Goal: Navigation & Orientation: Understand site structure

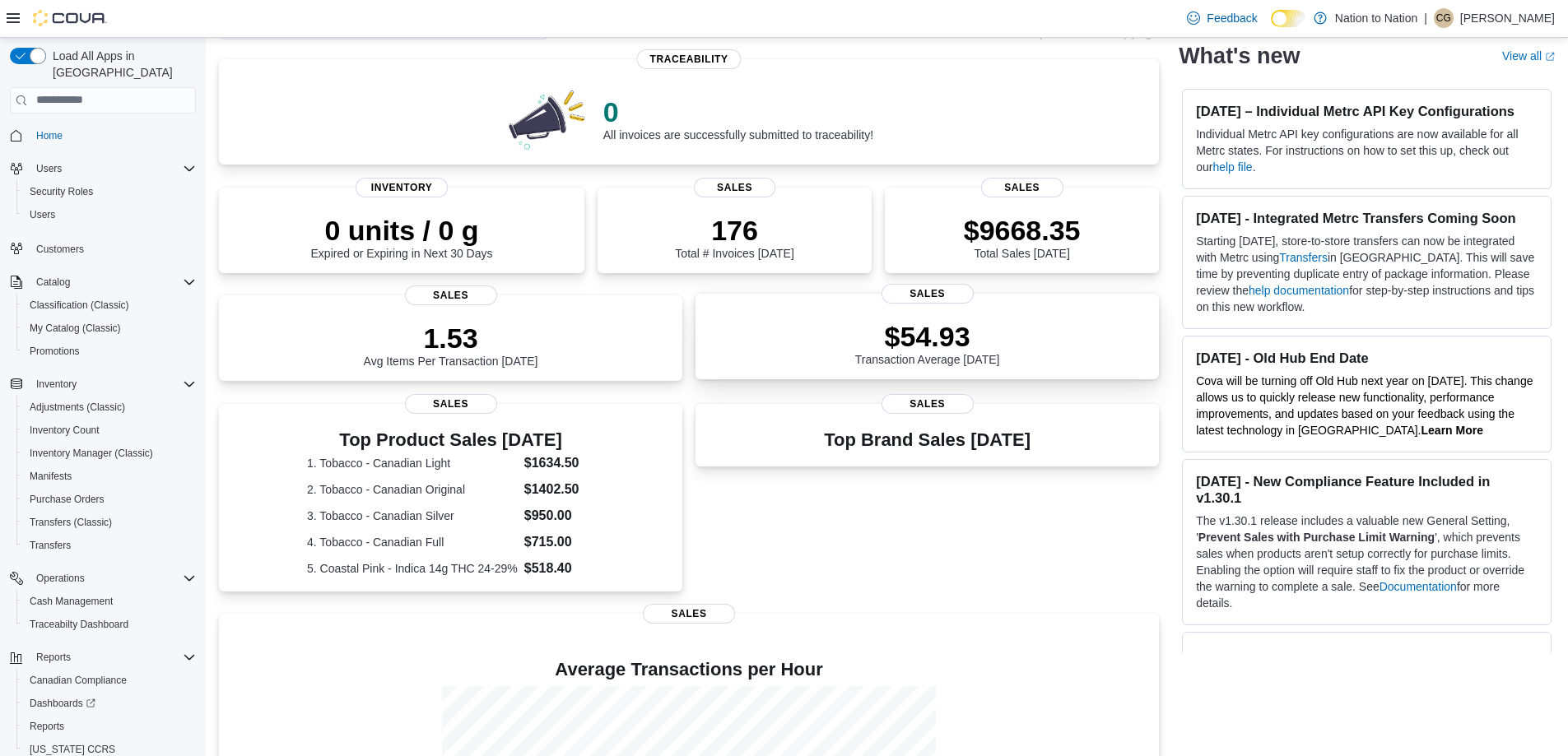
scroll to position [82, 0]
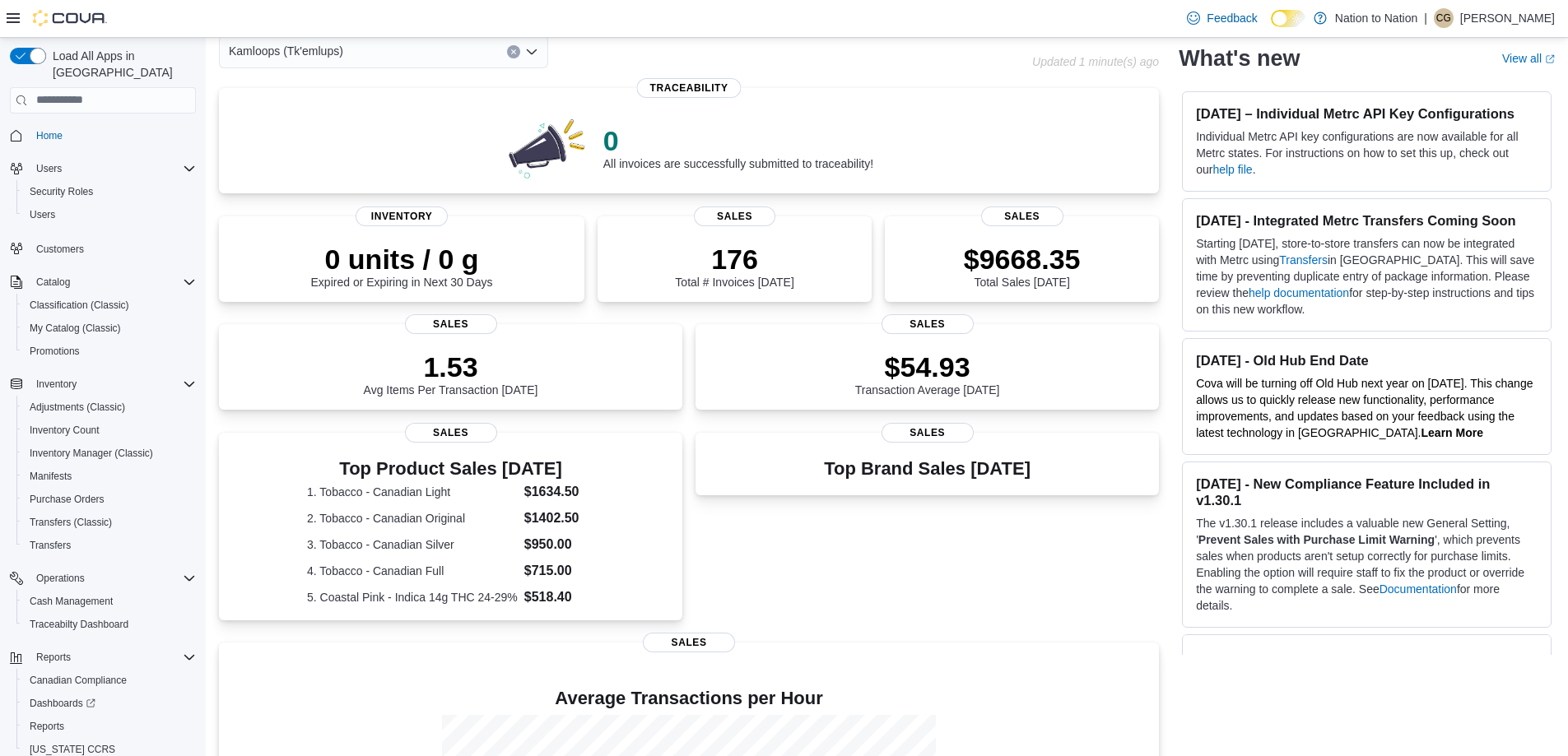
drag, startPoint x: 1058, startPoint y: 565, endPoint x: 1009, endPoint y: 564, distance: 49.0
click at [1009, 564] on div "Top Brand Sales [DATE] Sales" at bounding box center [927, 527] width 464 height 191
drag, startPoint x: 1012, startPoint y: 568, endPoint x: 804, endPoint y: 543, distance: 209.5
click at [804, 543] on div "Top Brand Sales [DATE] Sales" at bounding box center [927, 527] width 464 height 191
